Goal: Navigation & Orientation: Find specific page/section

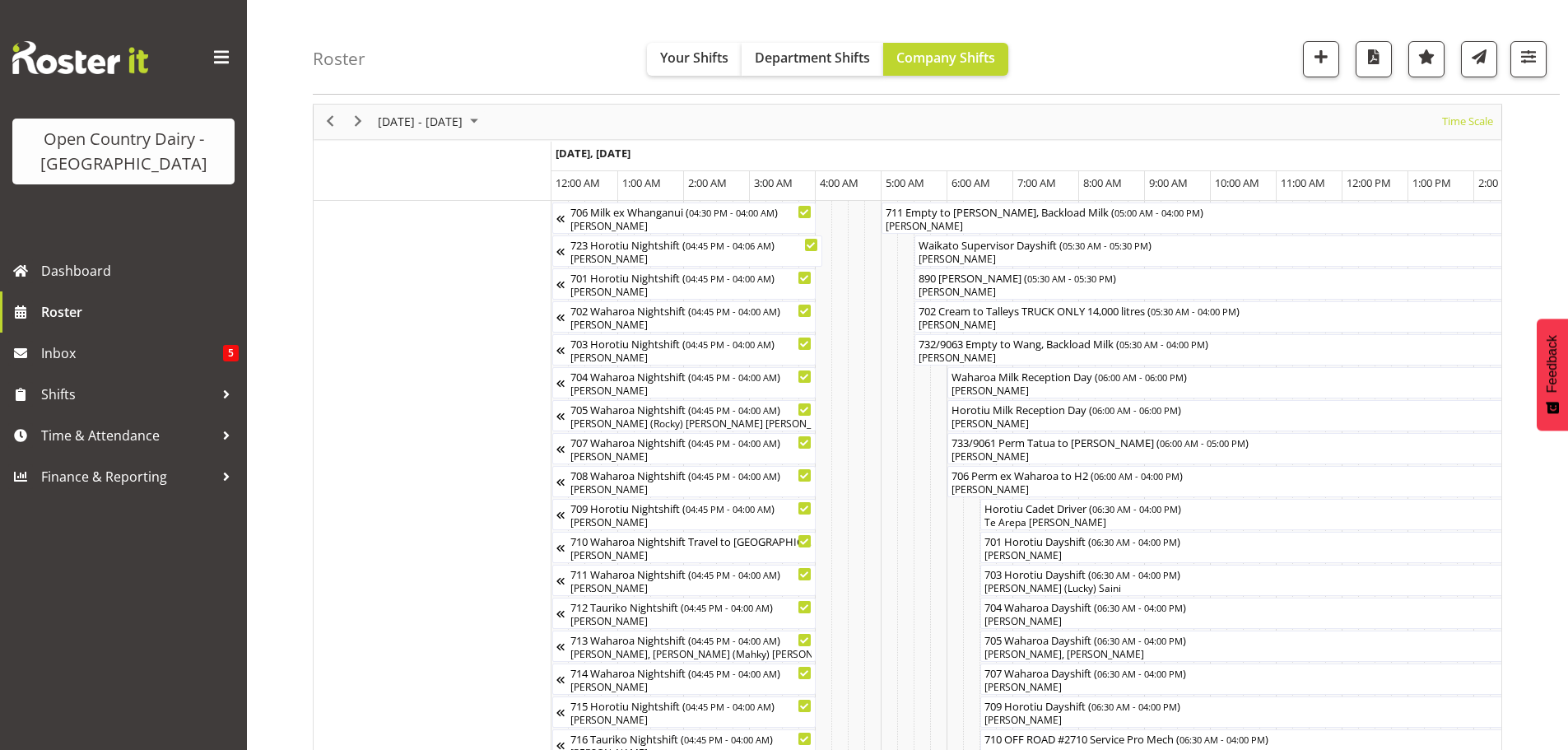
scroll to position [0, 3160]
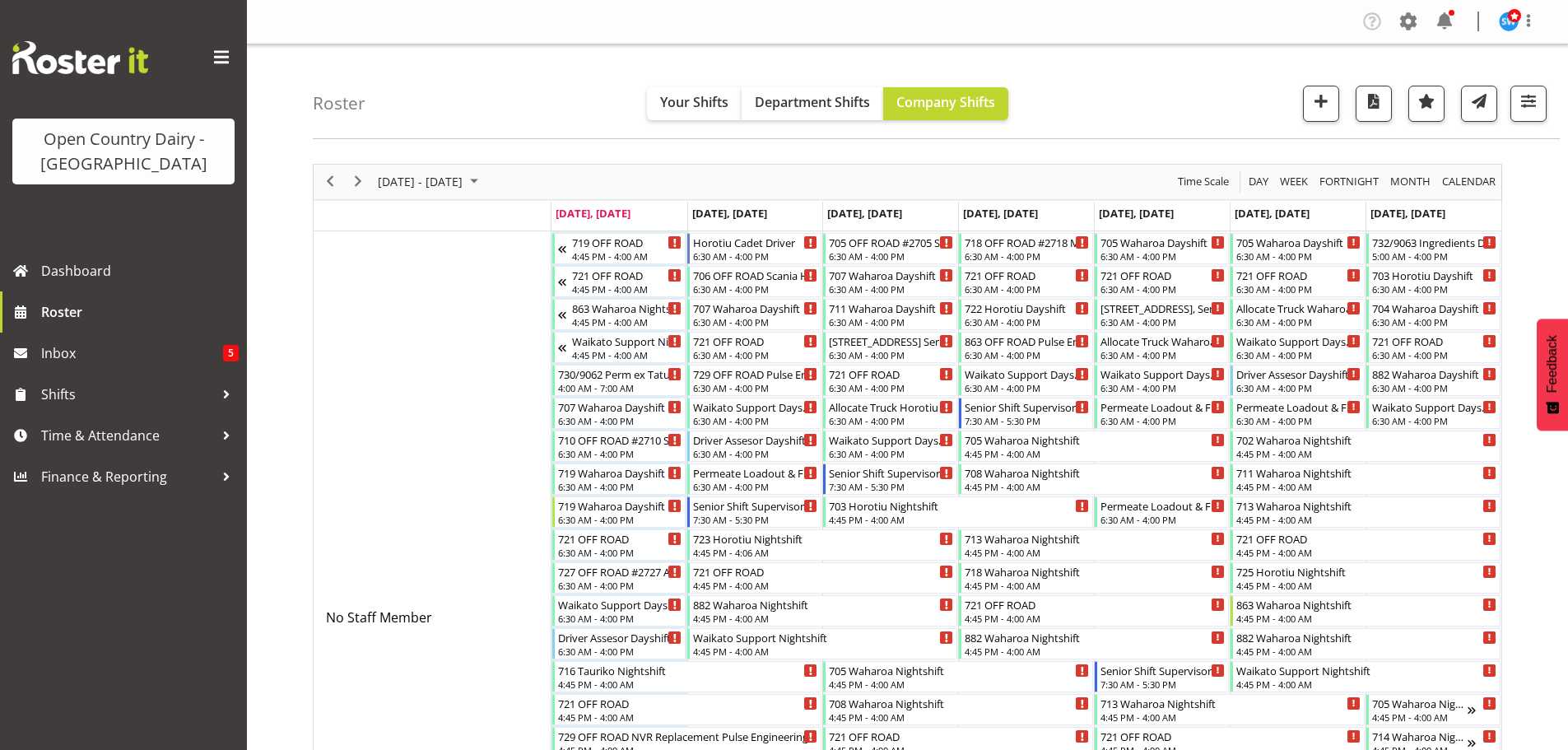
scroll to position [3713, 0]
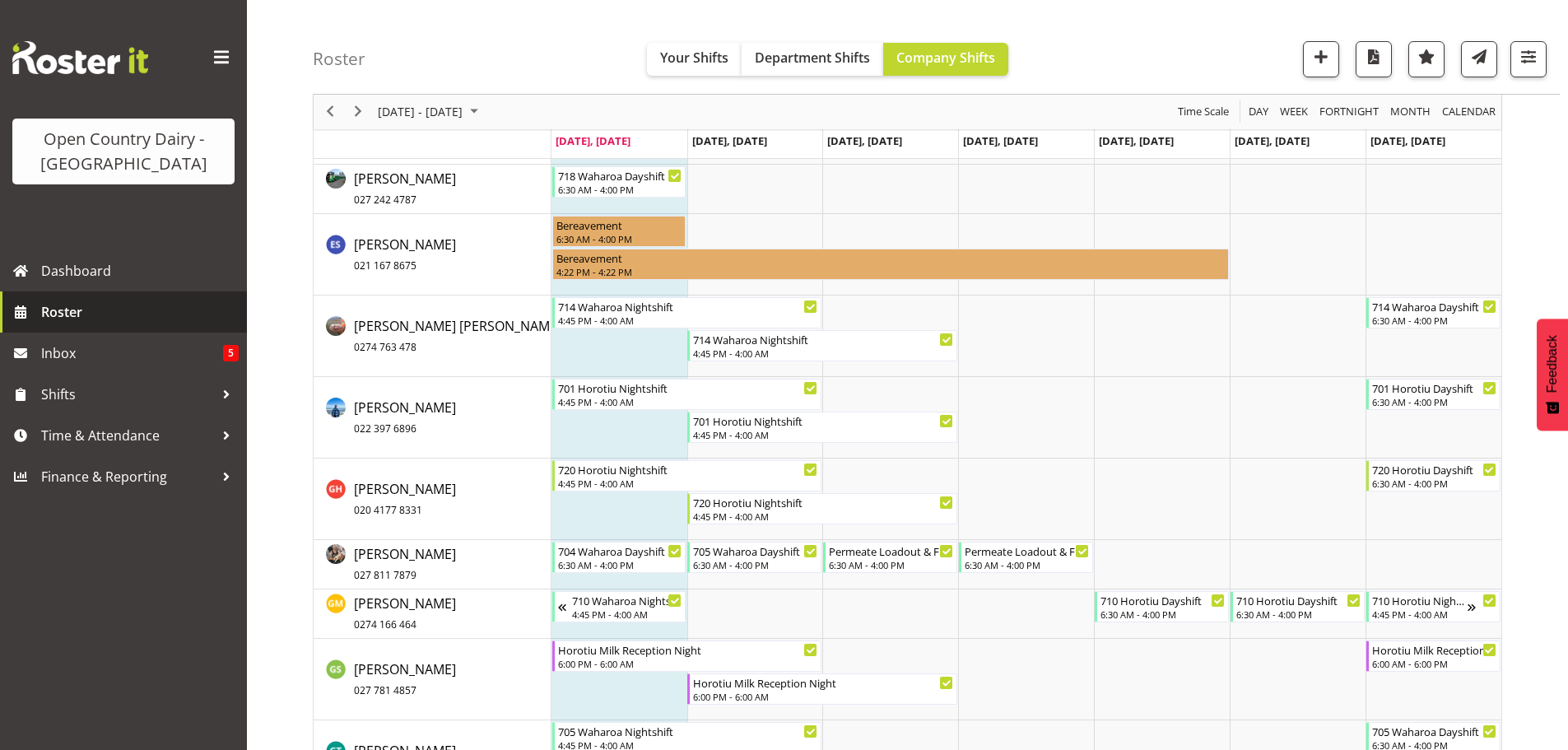
click at [60, 312] on span "Roster" at bounding box center [140, 311] width 197 height 25
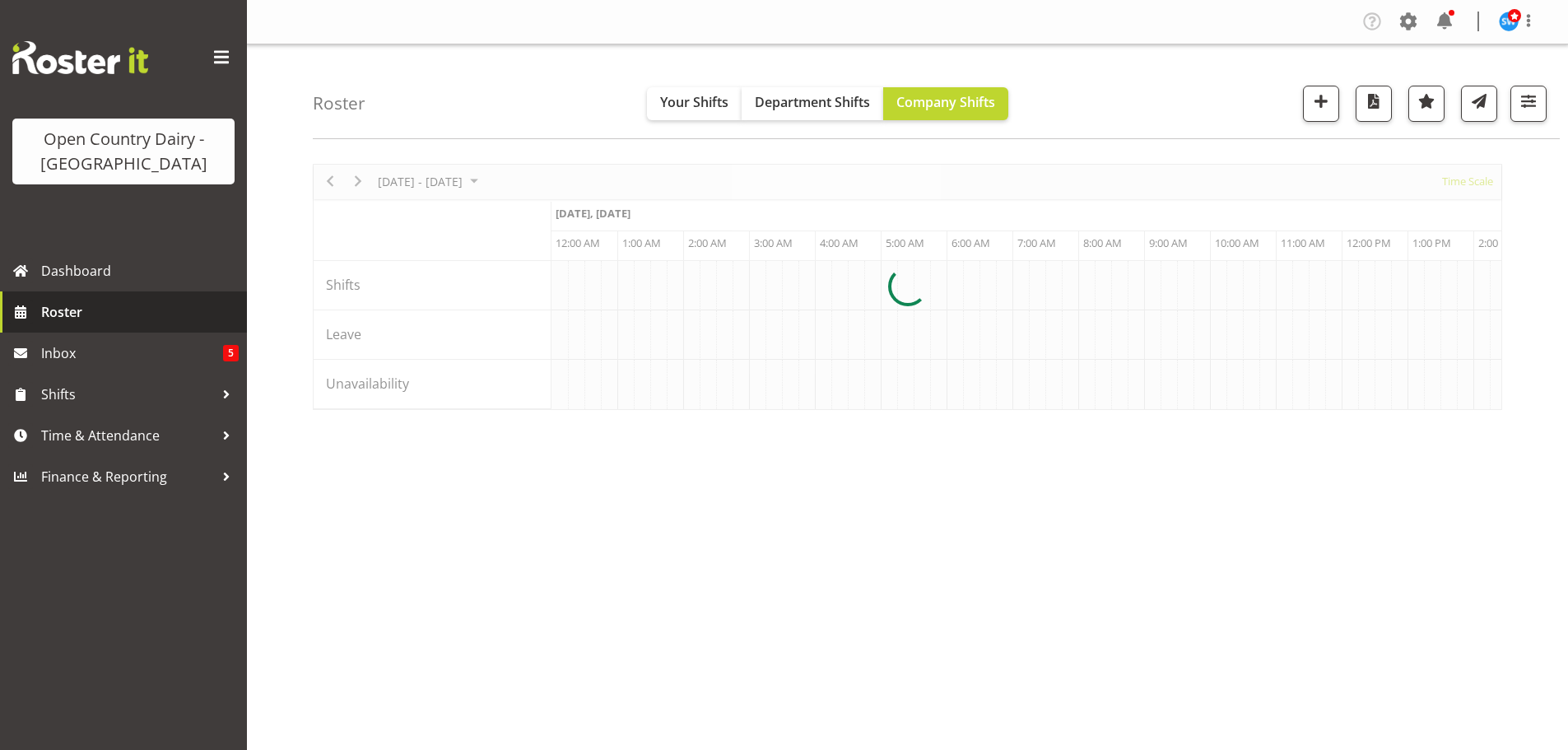
scroll to position [0, 3160]
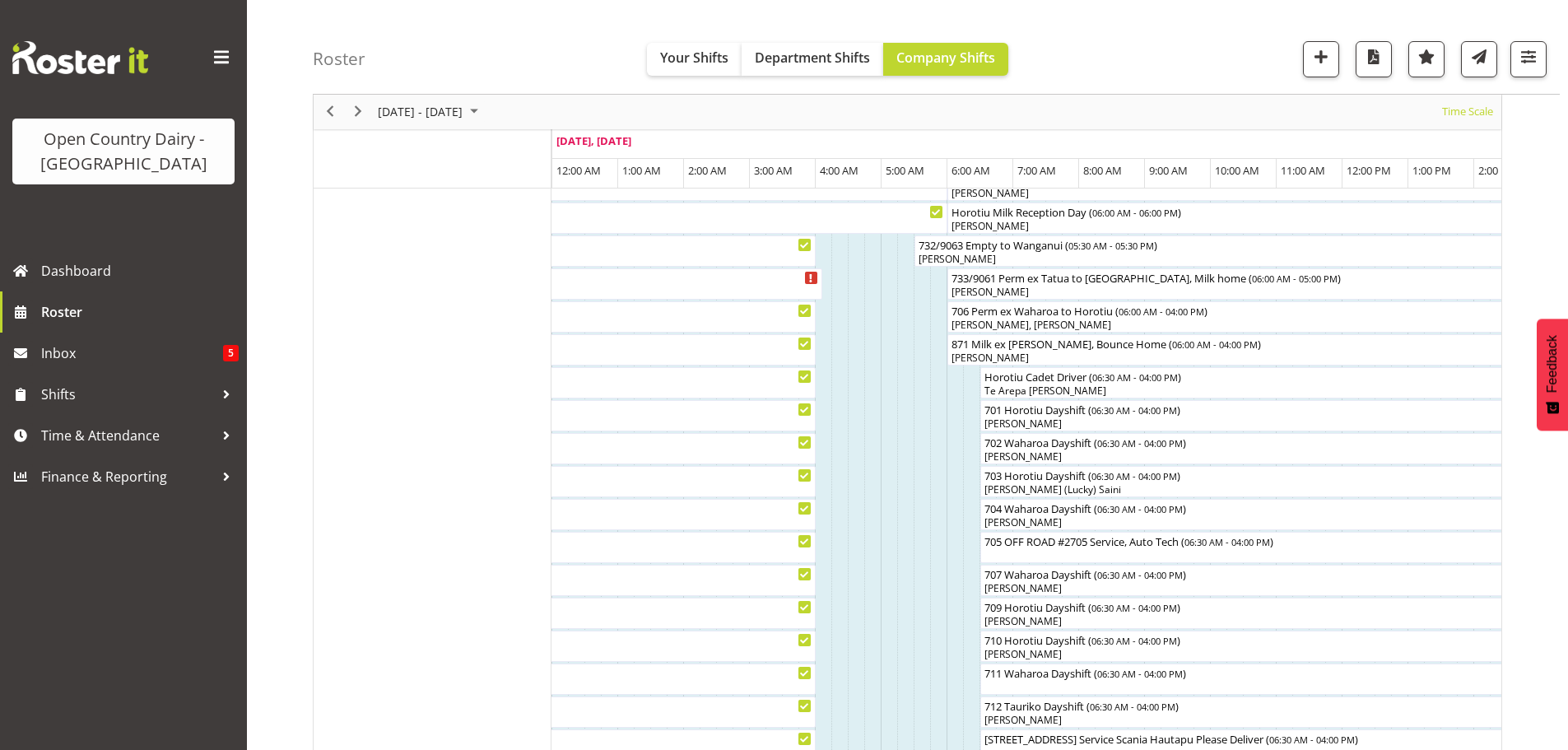
scroll to position [164, 0]
